Goal: Task Accomplishment & Management: Manage account settings

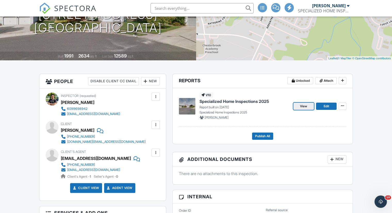
click at [308, 107] on link "View" at bounding box center [304, 106] width 21 height 7
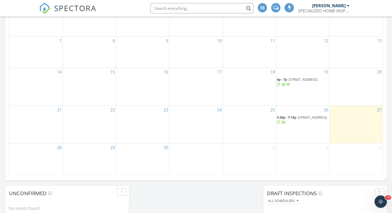
scroll to position [399, 0]
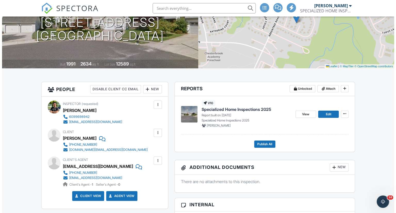
scroll to position [77, 0]
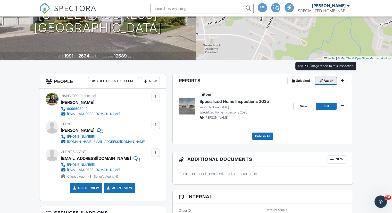
click at [328, 79] on span "Attach" at bounding box center [329, 80] width 10 height 5
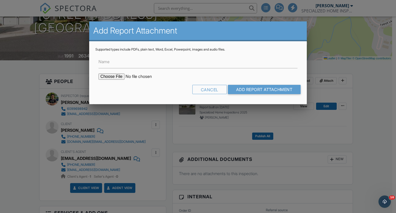
click at [117, 75] on input "file" at bounding box center [143, 77] width 88 height 6
type input "C:\fakepath\409Pewtwrct_termite.PDF"
click at [258, 90] on input "Add Report Attachment" at bounding box center [264, 89] width 73 height 9
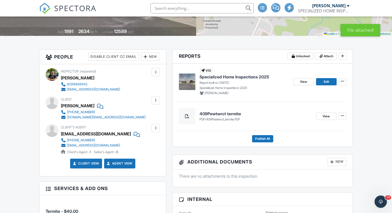
scroll to position [103, 0]
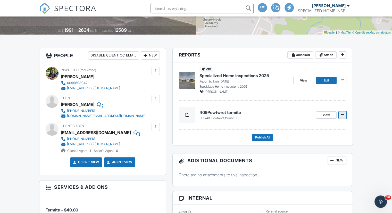
click at [343, 114] on icon at bounding box center [342, 115] width 3 height 4
click at [232, 113] on h4 "409Pewtwrct termite" at bounding box center [256, 113] width 113 height 6
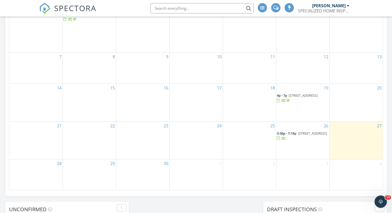
scroll to position [387, 0]
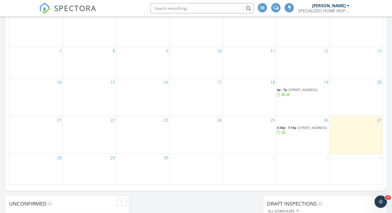
drag, startPoint x: 270, startPoint y: 121, endPoint x: 294, endPoint y: 123, distance: 23.8
click at [298, 125] on span "[STREET_ADDRESS]" at bounding box center [312, 127] width 29 height 5
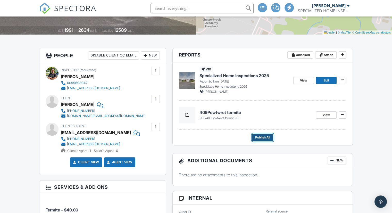
click at [263, 139] on span "Publish All" at bounding box center [262, 137] width 15 height 5
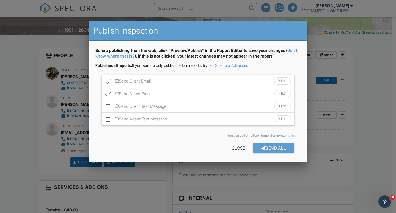
click at [187, 109] on div "Send Client Text Message Edit" at bounding box center [198, 106] width 193 height 13
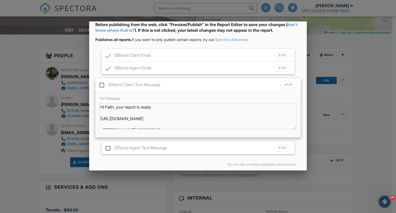
scroll to position [46, 0]
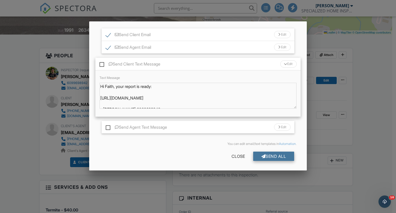
click at [272, 156] on div "Send All" at bounding box center [273, 156] width 41 height 9
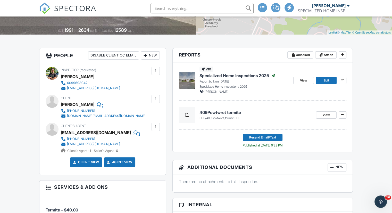
click at [153, 129] on div at bounding box center [155, 126] width 5 height 5
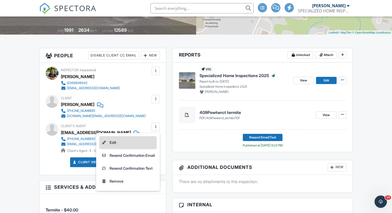
click at [107, 142] on li "Edit" at bounding box center [128, 142] width 58 height 13
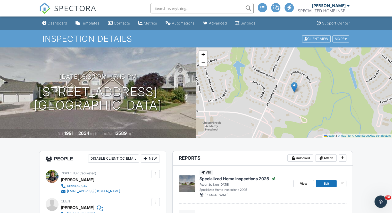
click at [187, 25] on div "Automations" at bounding box center [183, 23] width 23 height 4
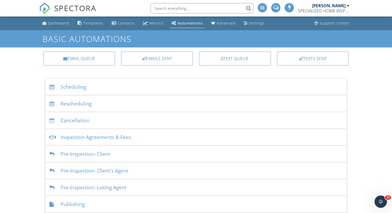
click at [338, 11] on div "SPECIALIZED HOME INSPECTIONS LLC" at bounding box center [324, 10] width 52 height 5
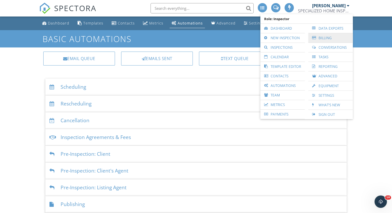
click at [325, 38] on link "Billing" at bounding box center [330, 37] width 39 height 9
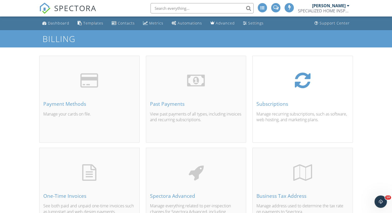
click at [265, 99] on div "Subscriptions Manage recurring subscriptions, such as software, web hosting, an…" at bounding box center [303, 105] width 100 height 74
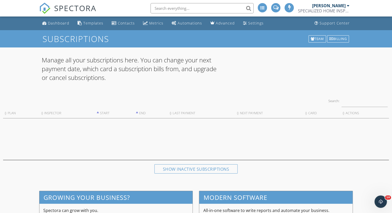
click at [345, 7] on div "[PERSON_NAME]" at bounding box center [329, 5] width 34 height 5
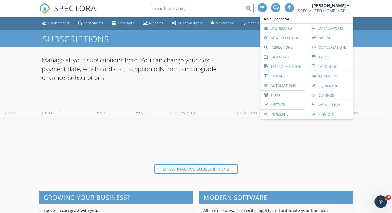
click at [375, 41] on div "Subscriptions Team Billing" at bounding box center [196, 38] width 392 height 17
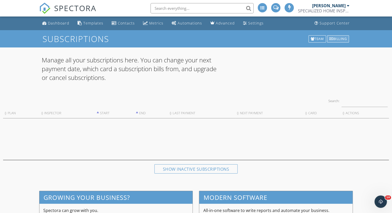
click at [335, 38] on div "Billing" at bounding box center [338, 38] width 22 height 7
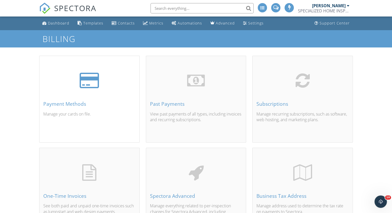
click at [59, 107] on div "Payment Methods" at bounding box center [89, 104] width 92 height 6
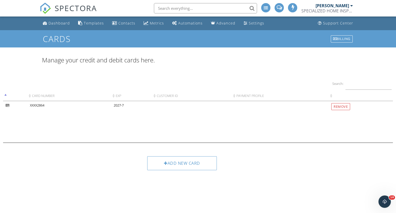
click at [117, 105] on td "2027-7" at bounding box center [131, 122] width 41 height 42
click at [244, 166] on form "Add new card" at bounding box center [198, 165] width 102 height 18
click at [351, 5] on div at bounding box center [352, 6] width 3 height 4
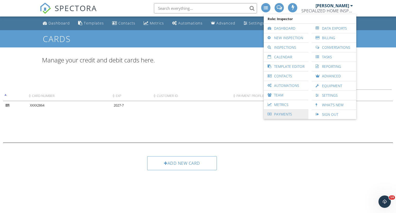
click at [279, 114] on link "Payments" at bounding box center [286, 114] width 39 height 9
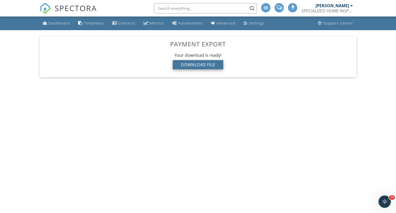
click at [203, 66] on div "Download File" at bounding box center [198, 64] width 51 height 9
click at [201, 61] on div "Download File" at bounding box center [198, 64] width 51 height 9
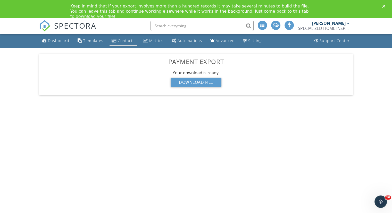
click at [130, 44] on link "Contacts" at bounding box center [123, 41] width 27 height 10
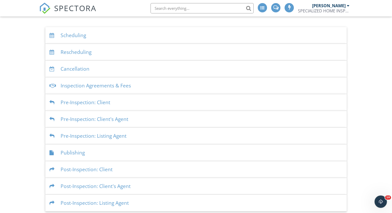
scroll to position [54, 0]
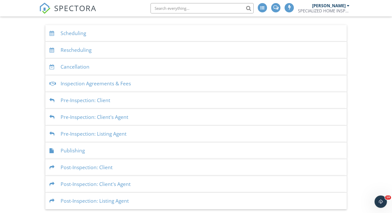
click at [141, 169] on div "Post-Inspection: Client" at bounding box center [196, 167] width 302 height 17
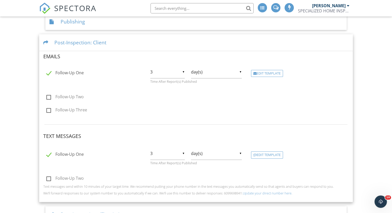
scroll to position [213, 0]
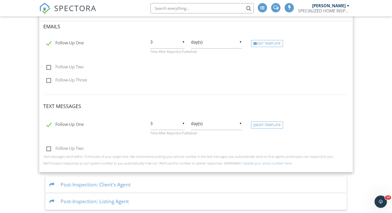
click at [119, 182] on div "Post-Inspection: Client's Agent" at bounding box center [196, 185] width 302 height 17
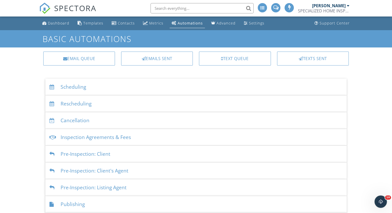
click at [191, 23] on div "Automations" at bounding box center [190, 23] width 25 height 5
click at [61, 26] on link "Dashboard" at bounding box center [55, 24] width 31 height 10
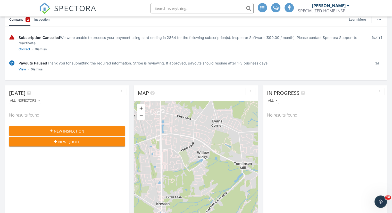
scroll to position [77, 0]
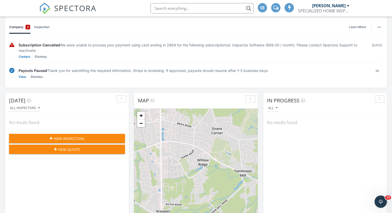
click at [41, 59] on div "Subscription Cancelled We were unable to process your payment using card ending…" at bounding box center [196, 50] width 374 height 25
click at [43, 58] on link "Dismiss" at bounding box center [41, 56] width 12 height 5
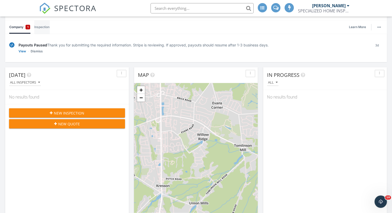
click at [41, 27] on link "Inspection" at bounding box center [41, 26] width 15 height 13
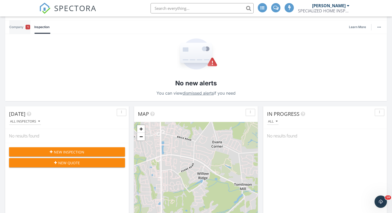
click at [28, 27] on span "1" at bounding box center [27, 27] width 1 height 5
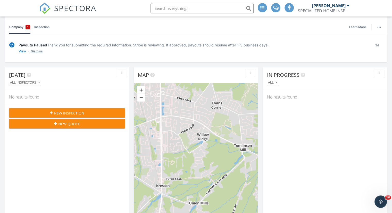
click at [37, 51] on link "Dismiss" at bounding box center [37, 51] width 12 height 5
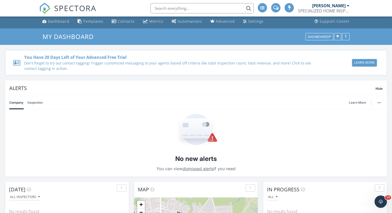
scroll to position [0, 0]
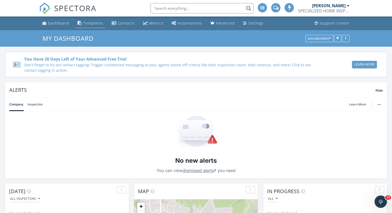
click at [88, 22] on div "Templates" at bounding box center [93, 23] width 20 height 5
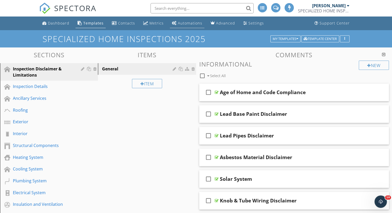
click at [198, 23] on div "Automations" at bounding box center [190, 23] width 25 height 5
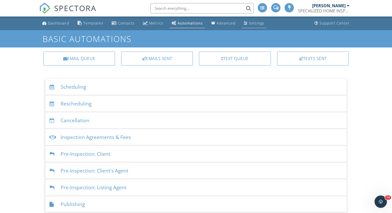
click at [252, 22] on div "Settings" at bounding box center [256, 23] width 15 height 5
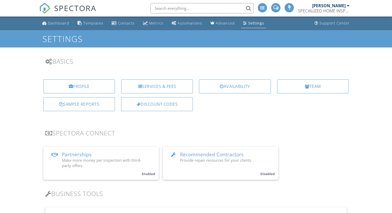
click at [102, 79] on div "Profile Services & Fees Availability Team Sample Reports Discount Codes" at bounding box center [196, 97] width 320 height 44
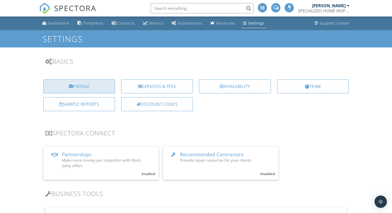
click at [101, 85] on div "Profile" at bounding box center [79, 86] width 72 height 14
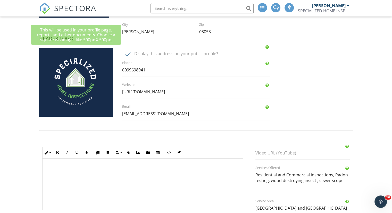
scroll to position [129, 0]
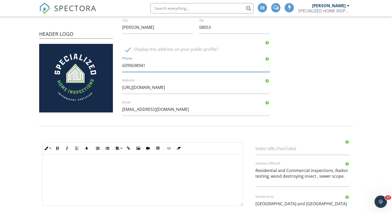
click at [172, 68] on input "6099698941" at bounding box center [196, 65] width 148 height 13
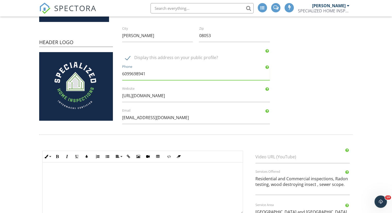
scroll to position [0, 0]
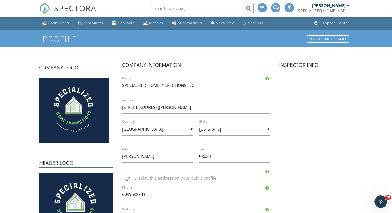
click at [195, 23] on div "Automations" at bounding box center [190, 23] width 25 height 5
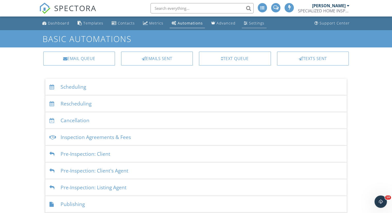
click at [248, 26] on link "Settings" at bounding box center [254, 24] width 25 height 10
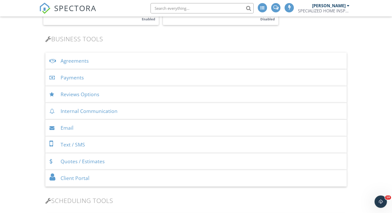
click at [79, 97] on div "Reviews Options" at bounding box center [196, 94] width 302 height 17
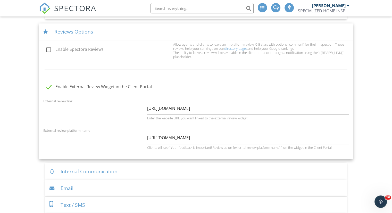
scroll to position [258, 0]
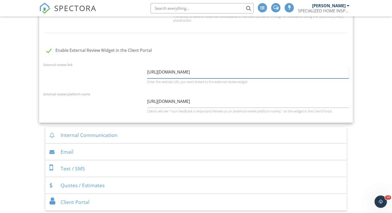
click at [181, 73] on input "[URL][DOMAIN_NAME]" at bounding box center [248, 72] width 202 height 13
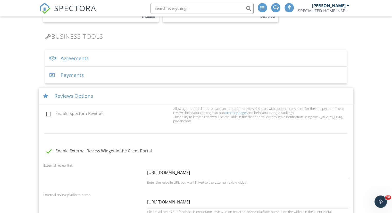
scroll to position [77, 0]
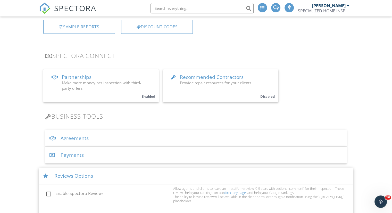
click at [61, 11] on span "SPECTORA" at bounding box center [75, 8] width 42 height 11
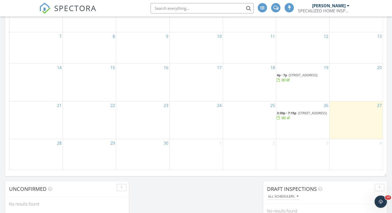
scroll to position [335, 0]
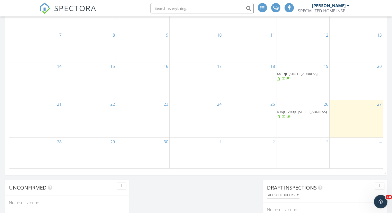
click at [382, 201] on icon "Open Intercom Messenger" at bounding box center [380, 201] width 9 height 9
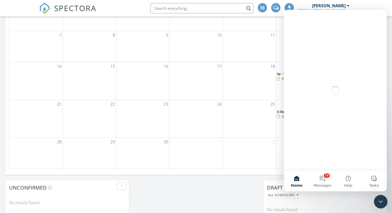
scroll to position [0, 0]
click at [322, 181] on button "10 Messages" at bounding box center [323, 181] width 26 height 21
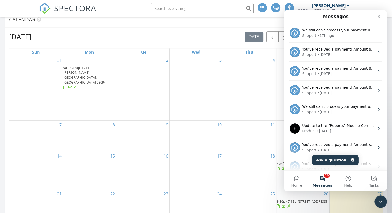
scroll to position [155, 0]
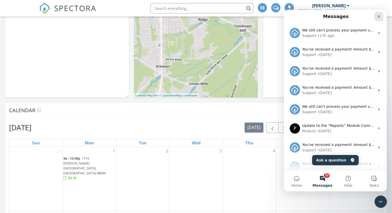
click at [380, 16] on icon "Close" at bounding box center [379, 16] width 3 height 3
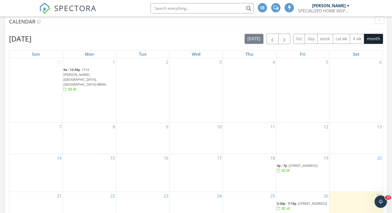
scroll to position [361, 0]
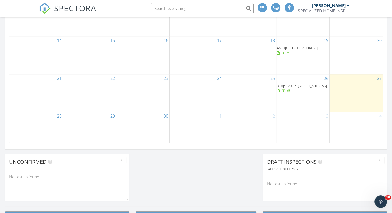
click at [292, 46] on span "304 Burning Tree Blvd, Absecon 08201" at bounding box center [303, 48] width 29 height 5
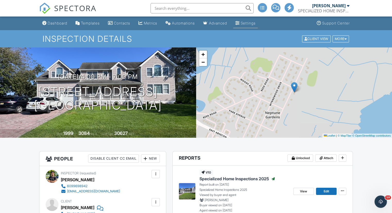
click at [247, 26] on link "Settings" at bounding box center [246, 24] width 25 height 10
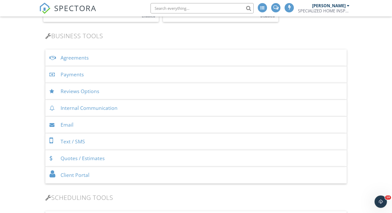
scroll to position [155, 0]
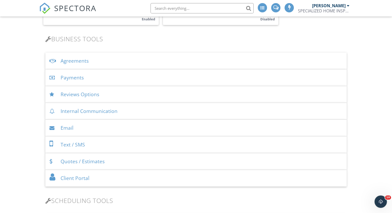
click at [98, 98] on div "Reviews Options" at bounding box center [196, 94] width 302 height 17
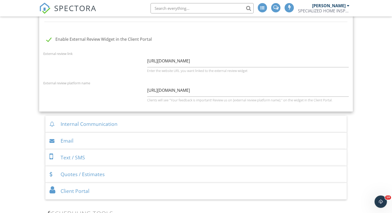
scroll to position [284, 0]
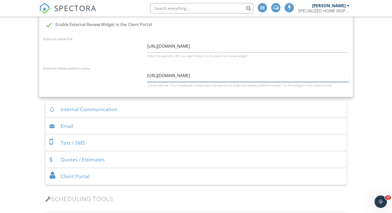
click at [179, 76] on input "https://g.page/r/Cf-EinrgZCPUE" at bounding box center [248, 75] width 202 height 13
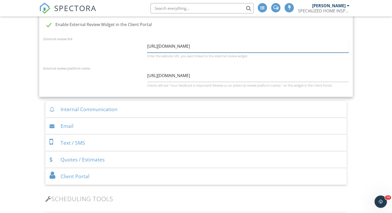
click at [170, 46] on input "https://g.page/r/Cf-EinrgZCPUEAE/review" at bounding box center [248, 46] width 202 height 13
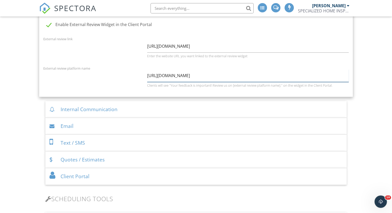
click at [170, 75] on input "https://g.page/r/Cf-EinrgZCPUE" at bounding box center [248, 75] width 202 height 13
click at [170, 75] on input "[URL][DOMAIN_NAME]" at bounding box center [248, 75] width 202 height 13
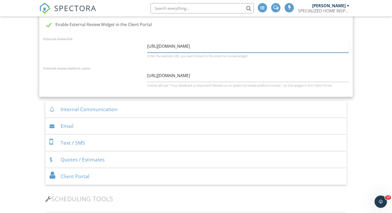
paste input "[URL][DOMAIN_NAME]"
type input "https://g.page/r/Cf-EinrgZCPUEAE/review"
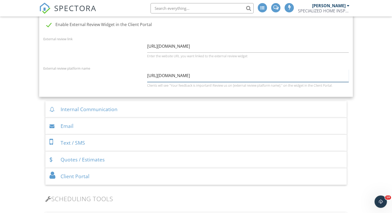
click at [195, 78] on input "https://g.page/r/Cf-EinrgZCPUE" at bounding box center [248, 75] width 202 height 13
click at [93, 108] on div "Internal Communication" at bounding box center [196, 109] width 302 height 17
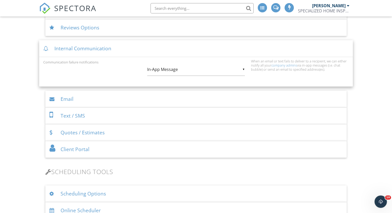
scroll to position [170, 0]
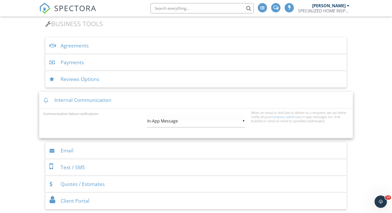
click at [211, 121] on div "▼ In-App Message In-App Message Email In-App Message Email" at bounding box center [196, 121] width 98 height 13
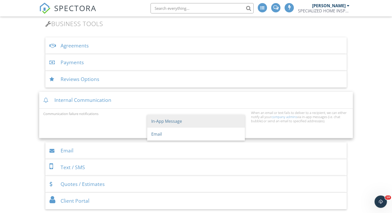
click at [105, 121] on div "Communication failure notifications ▼ In-App Message In-App Message Email In-Ap…" at bounding box center [196, 122] width 312 height 23
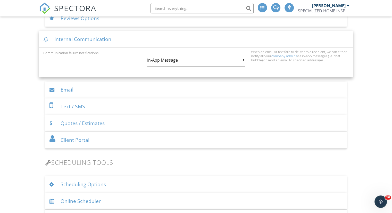
scroll to position [247, 0]
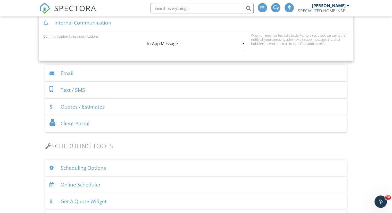
click at [135, 70] on div "Email" at bounding box center [196, 73] width 302 height 17
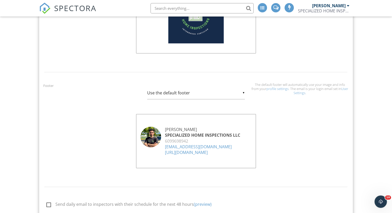
scroll to position [480, 0]
click at [186, 139] on link "6099698942" at bounding box center [176, 141] width 23 height 6
click at [189, 140] on div "6099698942" at bounding box center [196, 141] width 111 height 6
click at [186, 140] on link "6099698942" at bounding box center [176, 141] width 23 height 6
drag, startPoint x: 207, startPoint y: 142, endPoint x: 121, endPoint y: 115, distance: 90.8
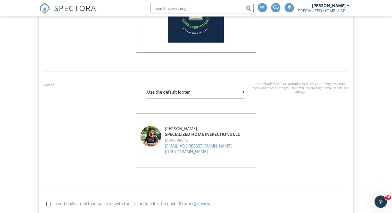
click at [120, 115] on div "IOSIF FOUNTOGLOU SPECIALIZED HOME INSPECTIONS LLC 6099698942 info@specializedho…" at bounding box center [196, 140] width 156 height 71
click at [244, 92] on div "▼ Use the default footer Use the default footer Custom Footer Use the default f…" at bounding box center [196, 92] width 98 height 13
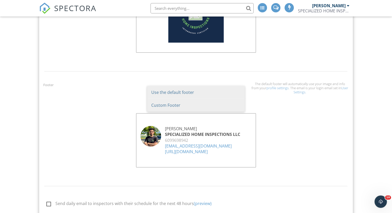
click at [226, 101] on span "Custom Footer" at bounding box center [196, 105] width 98 height 13
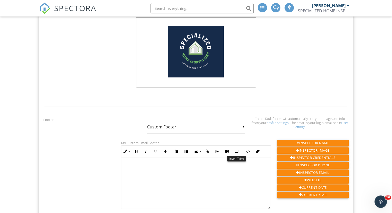
scroll to position [454, 0]
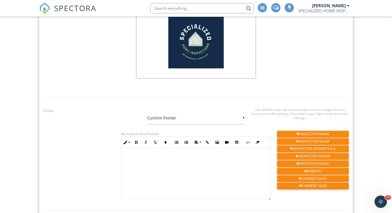
click at [244, 118] on div "▼ Custom Footer Use the default footer Custom Footer Use the default footer Cus…" at bounding box center [196, 118] width 98 height 13
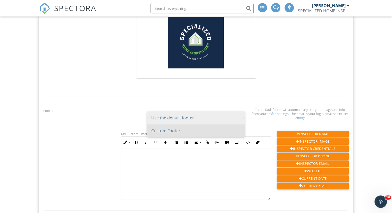
scroll to position [0, 0]
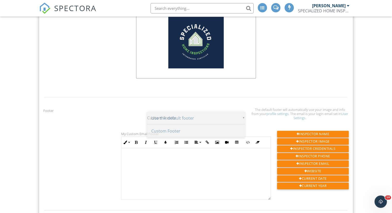
click at [206, 121] on span "Use the default footer" at bounding box center [196, 118] width 98 height 13
type input "Use the default footer"
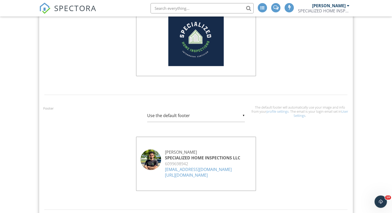
scroll to position [506, 0]
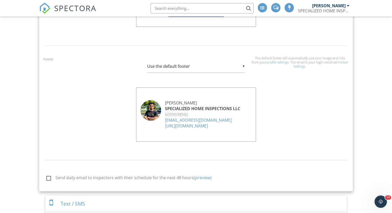
click at [178, 119] on link "info@specializedhomeinspections.org" at bounding box center [198, 120] width 67 height 6
click at [175, 113] on link "6099698942" at bounding box center [176, 115] width 23 height 6
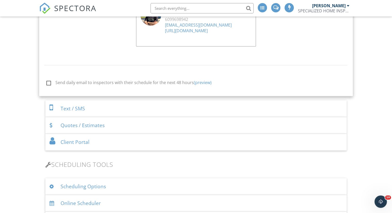
scroll to position [609, 0]
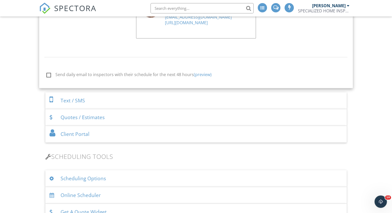
click at [169, 104] on div "Text / SMS" at bounding box center [196, 100] width 302 height 17
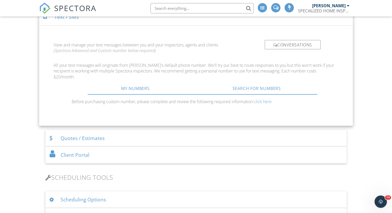
scroll to position [304, 0]
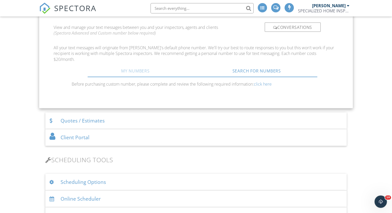
click at [142, 71] on link "My Numbers" at bounding box center [135, 71] width 121 height 12
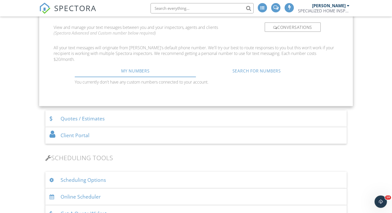
click at [155, 79] on p "You currently don't have any custom numbers connected to your account." at bounding box center [196, 82] width 243 height 6
click at [249, 73] on link "Search For Numbers" at bounding box center [256, 71] width 121 height 12
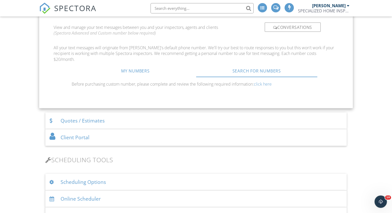
click at [218, 81] on p "Before purchasing custom number, please complete and review the following requi…" at bounding box center [196, 84] width 249 height 6
click at [134, 71] on link "My Numbers" at bounding box center [135, 71] width 121 height 12
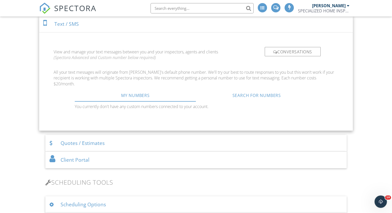
scroll to position [253, 0]
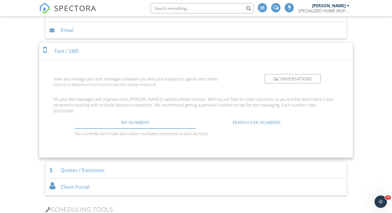
click at [276, 81] on div "Conversations" at bounding box center [293, 78] width 56 height 9
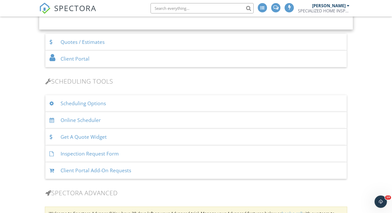
scroll to position [382, 0]
click at [170, 60] on div "Client Portal" at bounding box center [196, 58] width 302 height 17
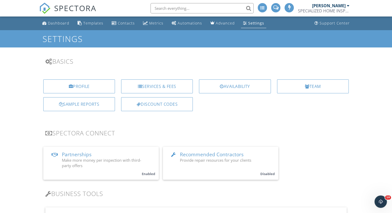
click at [97, 84] on div "Profile" at bounding box center [79, 86] width 72 height 14
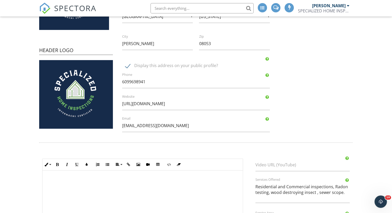
scroll to position [129, 0]
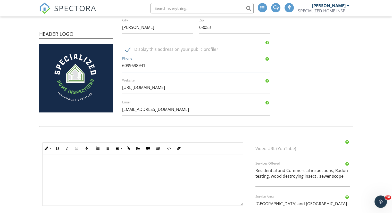
click at [158, 62] on input "6099698941" at bounding box center [196, 65] width 148 height 13
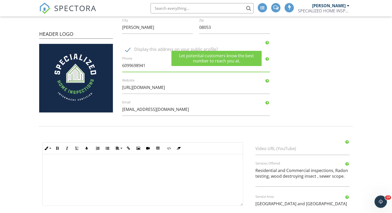
click at [268, 58] on div at bounding box center [268, 59] width 4 height 4
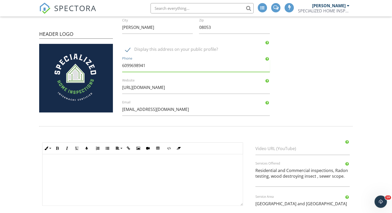
click at [164, 64] on input "6099698941" at bounding box center [196, 65] width 148 height 13
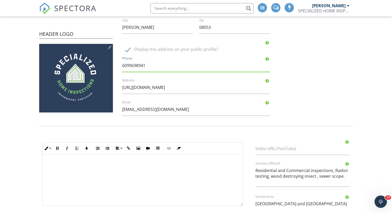
drag, startPoint x: 148, startPoint y: 64, endPoint x: 77, endPoint y: 68, distance: 70.3
click at [77, 68] on div "Company Logo Header Logo Company Information SPECIALIZED HOME INSPECTIONS LLC N…" at bounding box center [196, 23] width 320 height 196
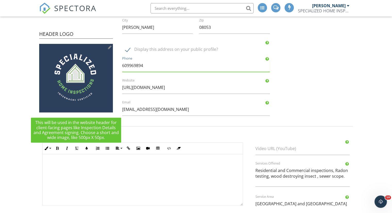
type input "6099698941"
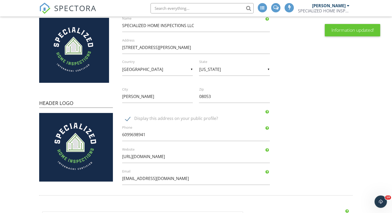
scroll to position [170, 0]
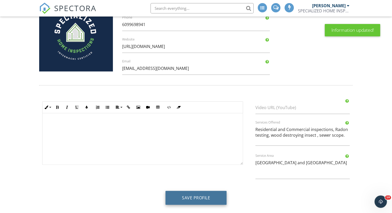
click at [207, 196] on button "Save Profile" at bounding box center [196, 198] width 61 height 14
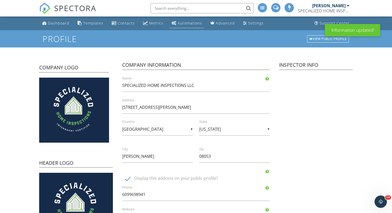
click at [189, 26] on link "Automations" at bounding box center [187, 24] width 35 height 10
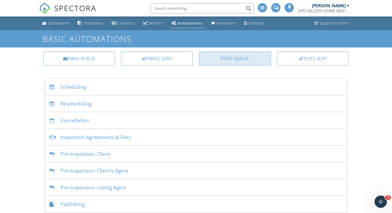
click at [230, 60] on div "Text Queue" at bounding box center [235, 59] width 72 height 14
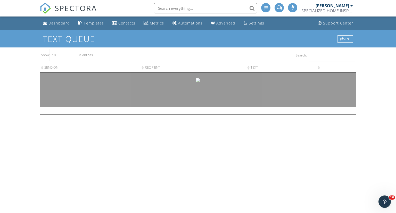
click at [146, 22] on div "Metrics" at bounding box center [146, 23] width 5 height 4
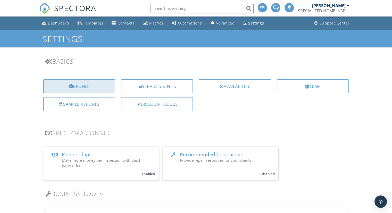
click at [78, 89] on div "Profile" at bounding box center [79, 86] width 72 height 14
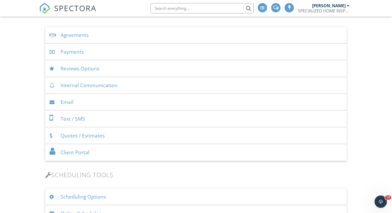
scroll to position [206, 0]
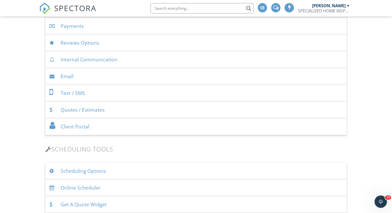
click at [69, 77] on div "Email" at bounding box center [196, 76] width 302 height 17
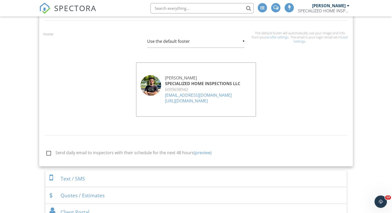
scroll to position [542, 0]
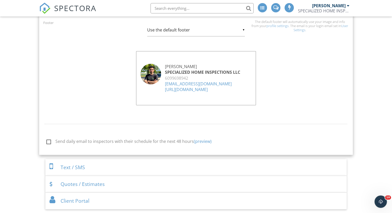
click at [172, 78] on link "6099698942" at bounding box center [176, 78] width 23 height 6
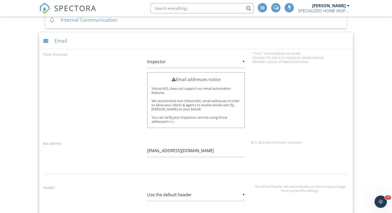
scroll to position [155, 0]
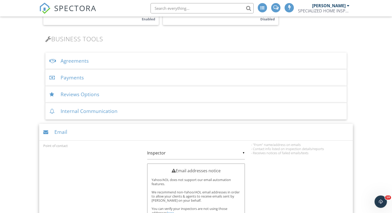
click at [59, 129] on div "Email" at bounding box center [196, 132] width 314 height 17
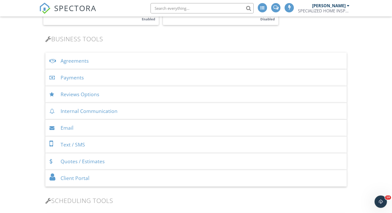
click at [70, 130] on div "Email" at bounding box center [196, 128] width 302 height 17
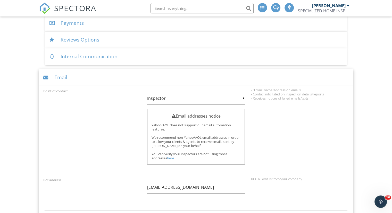
scroll to position [284, 0]
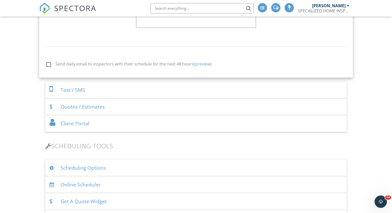
click at [79, 99] on div "Text / SMS" at bounding box center [196, 90] width 302 height 17
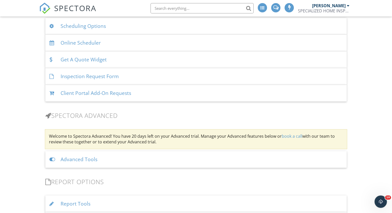
scroll to position [469, 0]
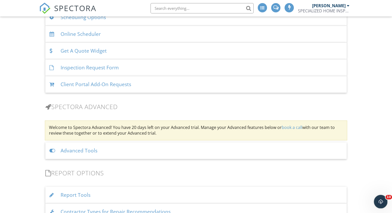
click at [382, 200] on icon "Open Intercom Messenger" at bounding box center [380, 201] width 9 height 9
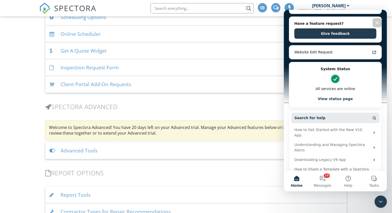
scroll to position [77, 0]
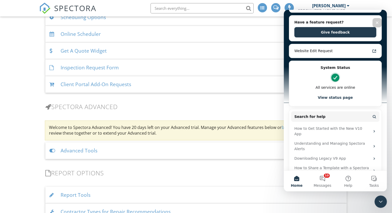
click at [297, 181] on button "Home" at bounding box center [297, 181] width 26 height 21
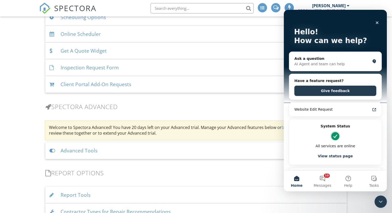
scroll to position [0, 0]
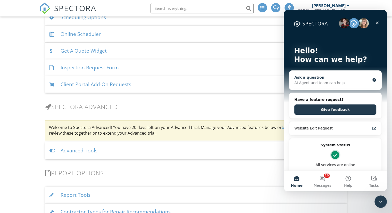
click at [331, 75] on div "Ask a question" at bounding box center [333, 77] width 76 height 5
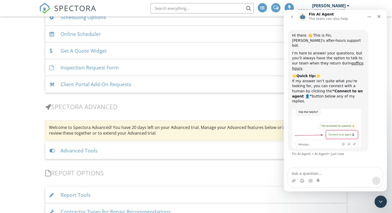
click at [316, 175] on textarea "Ask a question…" at bounding box center [335, 172] width 94 height 9
type textarea "phone number"
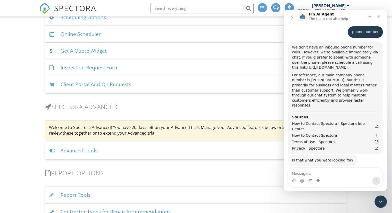
scroll to position [130, 0]
click at [319, 174] on textarea "Message…" at bounding box center [335, 172] width 94 height 9
type textarea "change my phone number"
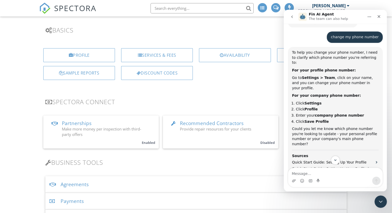
scroll to position [0, 0]
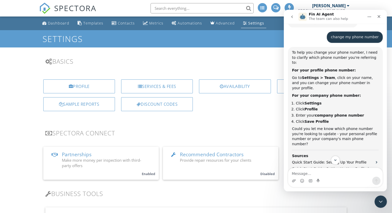
click at [257, 24] on div "Settings" at bounding box center [256, 23] width 16 height 5
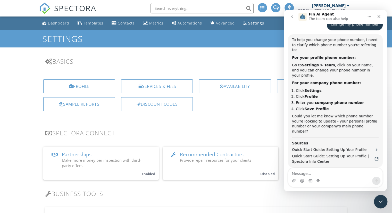
click at [378, 202] on icon "Close Intercom Messenger" at bounding box center [380, 201] width 6 height 6
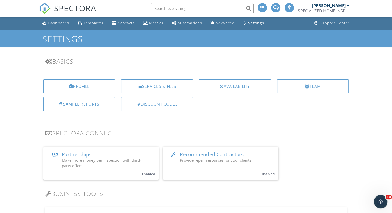
scroll to position [280, 0]
click at [313, 84] on div "Team" at bounding box center [313, 86] width 72 height 14
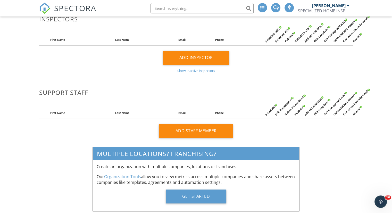
scroll to position [31, 0]
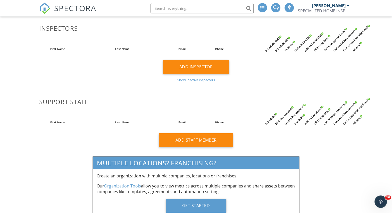
click at [185, 80] on div "Show inactive inspectors" at bounding box center [196, 80] width 314 height 4
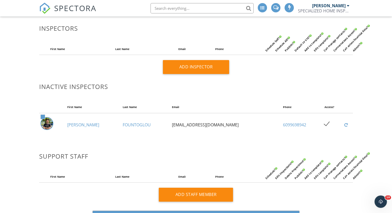
click at [299, 125] on link "6099698942" at bounding box center [294, 125] width 23 height 6
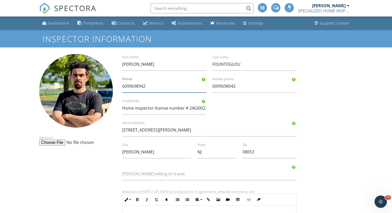
click at [149, 86] on input "6099698942" at bounding box center [164, 86] width 84 height 13
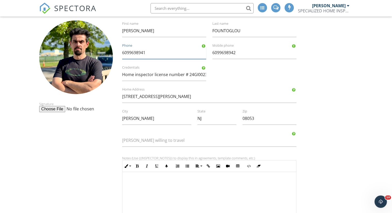
scroll to position [81, 0]
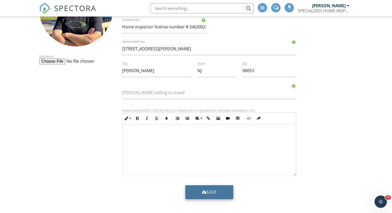
type input "6099698941"
drag, startPoint x: 210, startPoint y: 194, endPoint x: 211, endPoint y: 191, distance: 3.4
click at [210, 193] on button "Save" at bounding box center [210, 192] width 48 height 14
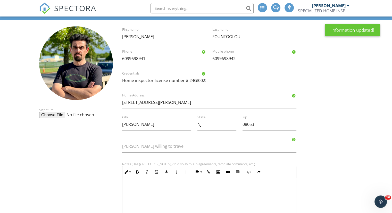
scroll to position [81, 0]
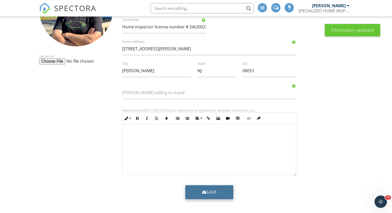
click at [218, 195] on button "Save" at bounding box center [210, 192] width 48 height 14
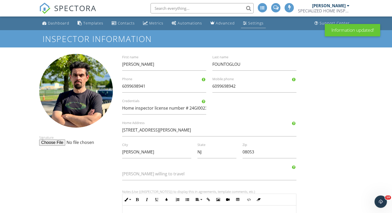
click at [254, 26] on link "Settings" at bounding box center [253, 24] width 25 height 10
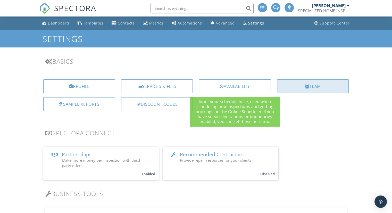
click at [306, 87] on div at bounding box center [307, 86] width 5 height 4
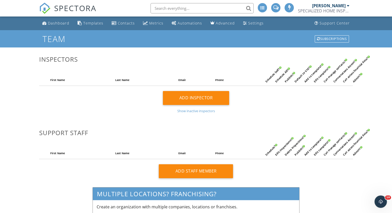
click at [196, 112] on div "Show inactive inspectors" at bounding box center [196, 111] width 314 height 4
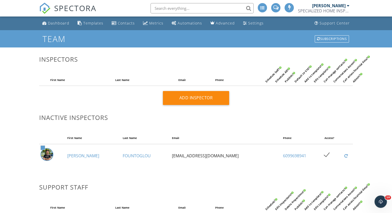
click at [41, 147] on span at bounding box center [43, 148] width 4 height 4
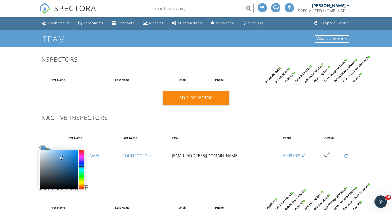
type input "#5bcf89"
click at [82, 173] on div at bounding box center [81, 169] width 5 height 39
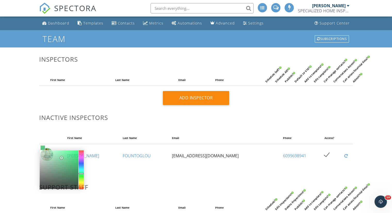
drag, startPoint x: 110, startPoint y: 120, endPoint x: 125, endPoint y: 120, distance: 14.2
click at [110, 119] on h3 "Inactive Inspectors" at bounding box center [196, 117] width 314 height 7
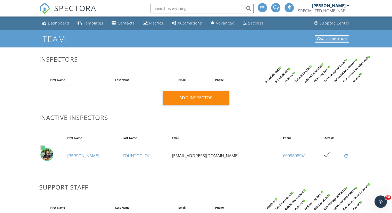
click at [333, 36] on div "Subscriptions" at bounding box center [332, 38] width 34 height 7
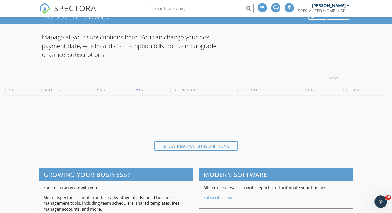
scroll to position [96, 0]
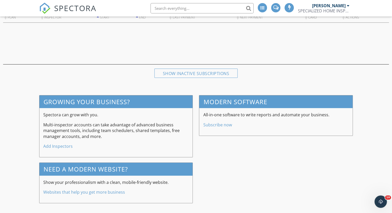
click at [223, 126] on link "Subscribe now" at bounding box center [217, 125] width 29 height 6
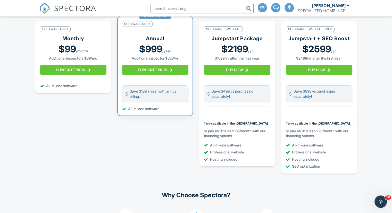
click at [79, 61] on p "Additional inspectors $89/mo" at bounding box center [73, 58] width 48 height 5
click at [79, 73] on button "Subscribe Now" at bounding box center [73, 70] width 67 height 10
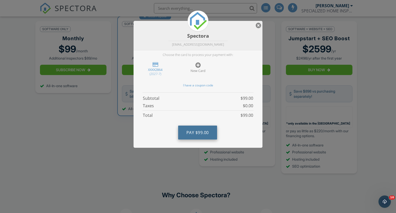
click at [202, 136] on button "Pay $99.00" at bounding box center [197, 133] width 39 height 14
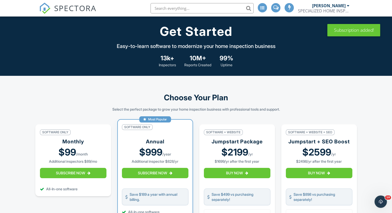
click at [326, 7] on div "[PERSON_NAME]" at bounding box center [329, 5] width 34 height 5
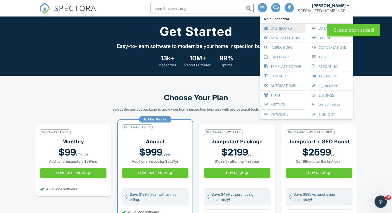
click at [278, 28] on link "Dashboard" at bounding box center [282, 28] width 39 height 9
